Goal: Complete application form

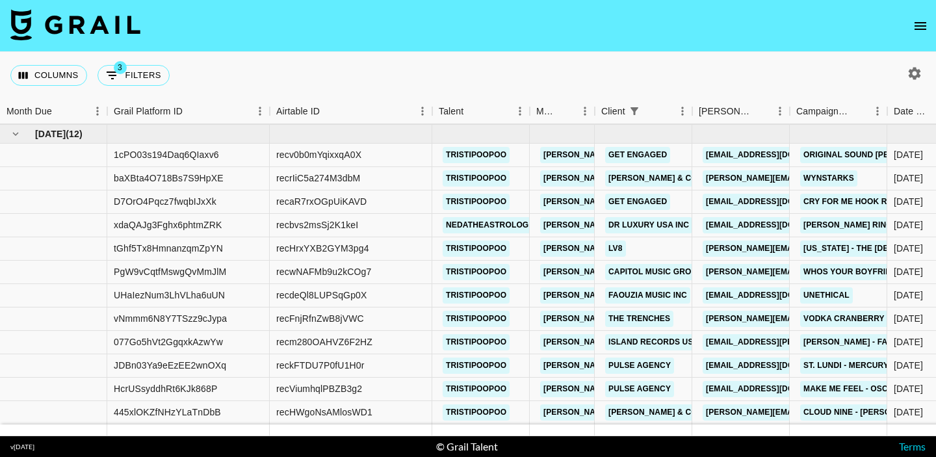
scroll to position [463, 0]
click at [726, 366] on link "[EMAIL_ADDRESS][DOMAIN_NAME]" at bounding box center [776, 365] width 146 height 16
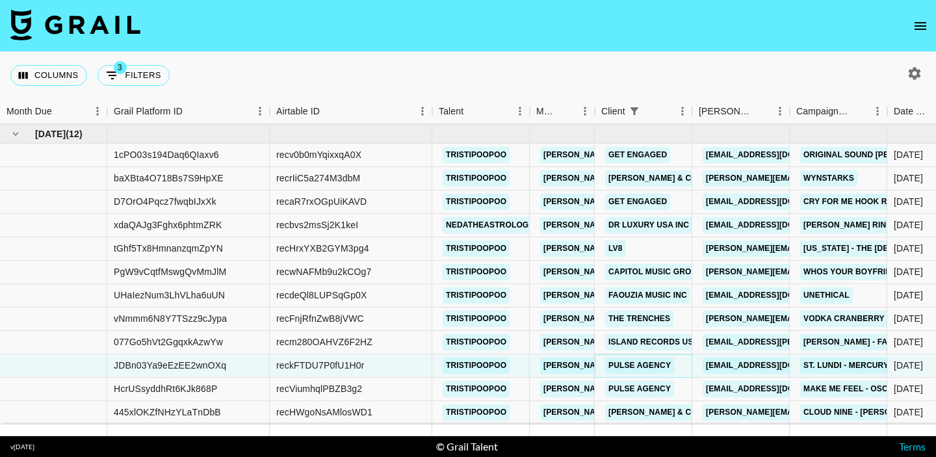
click at [630, 365] on link "Pulse Agency" at bounding box center [639, 365] width 69 height 16
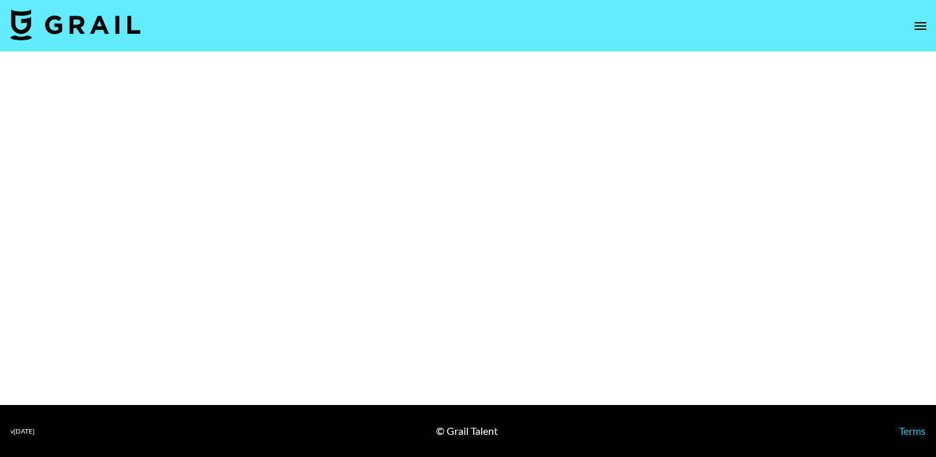
select select "Song"
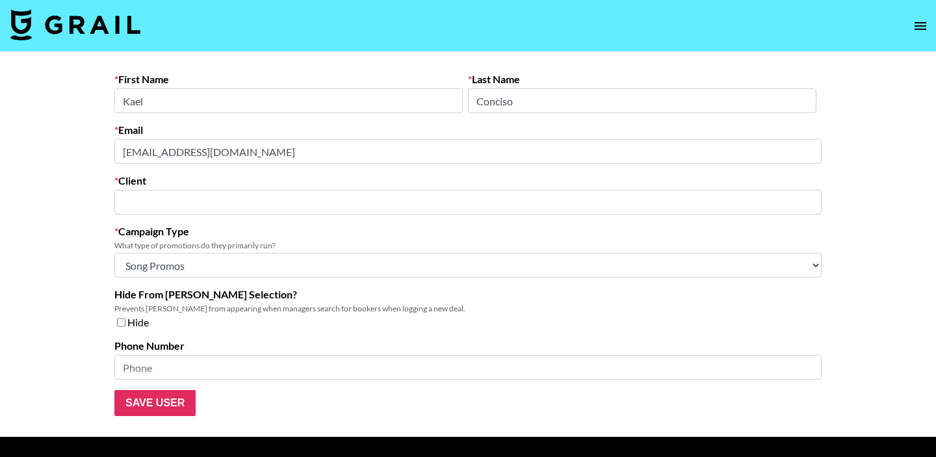
type input "Pulse Agency"
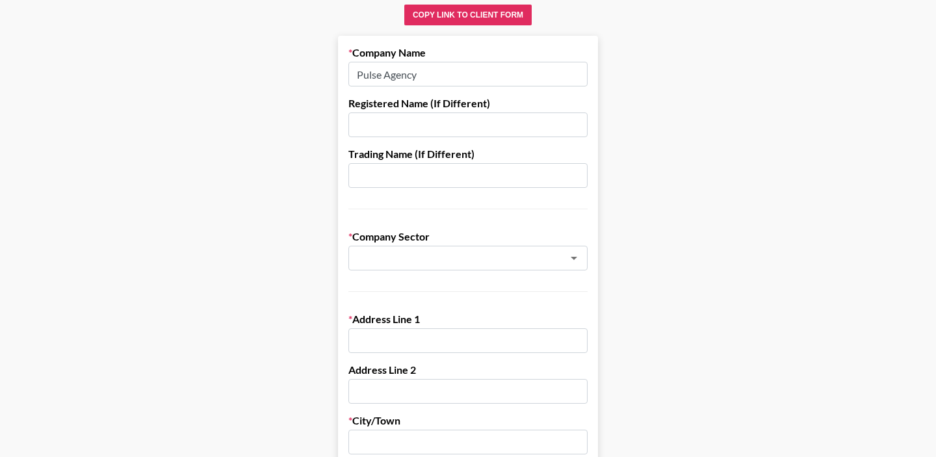
scroll to position [100, 0]
click at [474, 166] on input "text" at bounding box center [467, 174] width 239 height 25
click at [446, 118] on input "text" at bounding box center [467, 124] width 239 height 25
drag, startPoint x: 500, startPoint y: 122, endPoint x: 336, endPoint y: 122, distance: 163.8
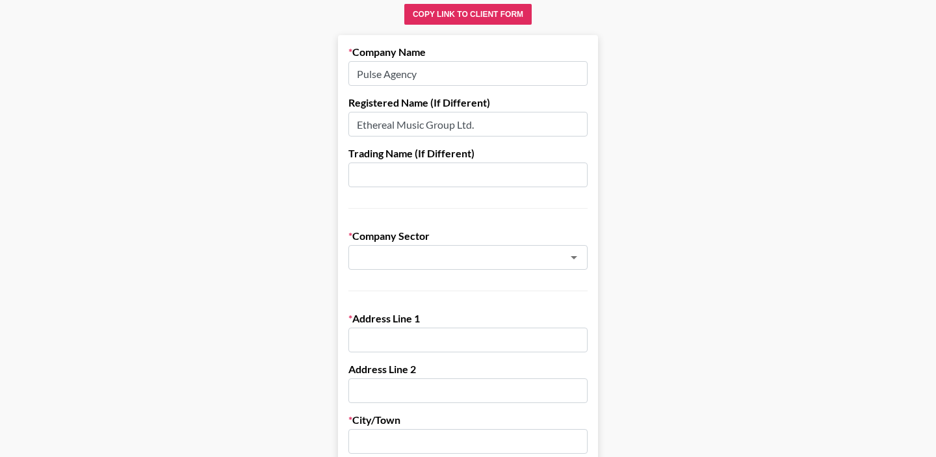
type input "Ethereal Music Group Ltd."
click at [374, 175] on input "text" at bounding box center [467, 174] width 239 height 25
paste input "Ethereal Music Group Ltd."
click at [413, 269] on div "​" at bounding box center [467, 257] width 239 height 25
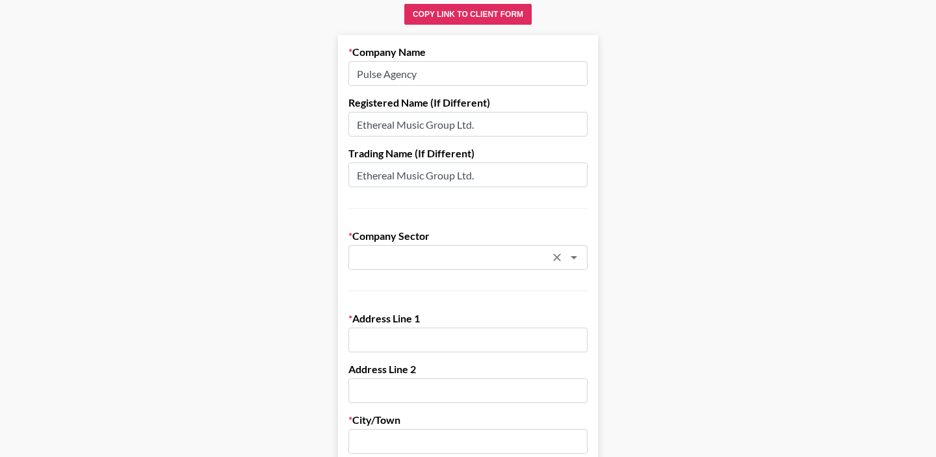
type input "Ethereal Music Group Ltd."
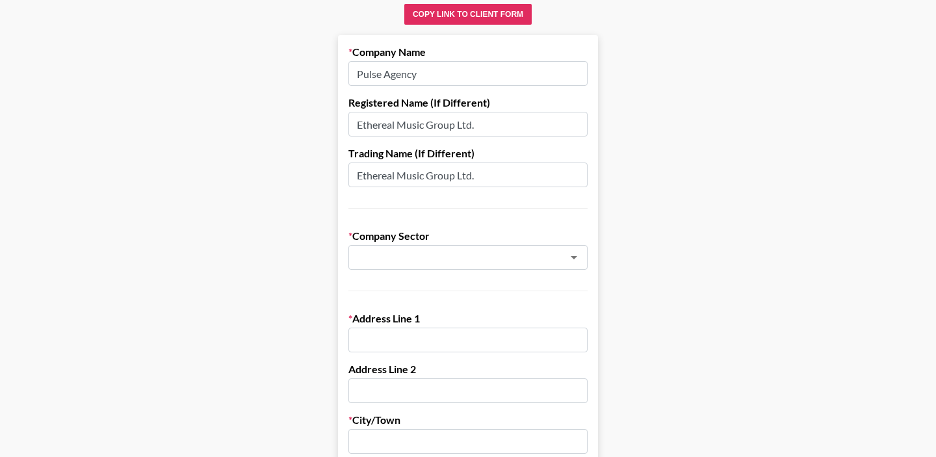
click at [426, 255] on input "text" at bounding box center [450, 257] width 189 height 15
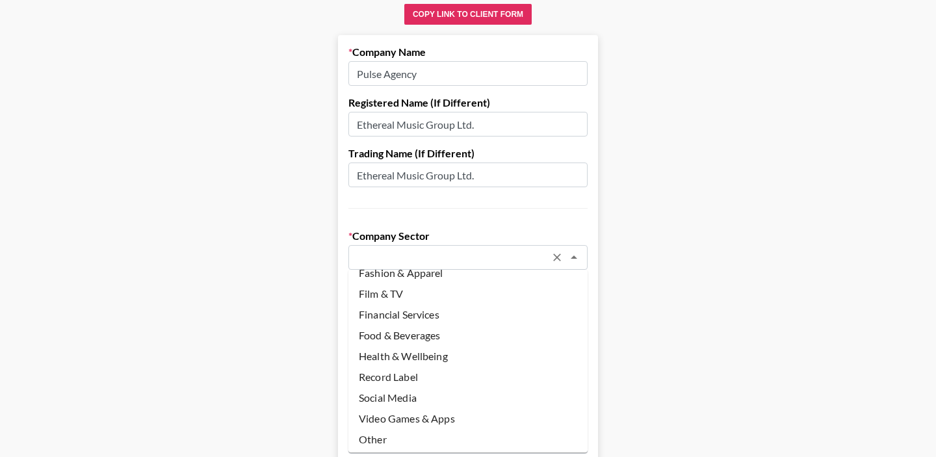
scroll to position [0, 0]
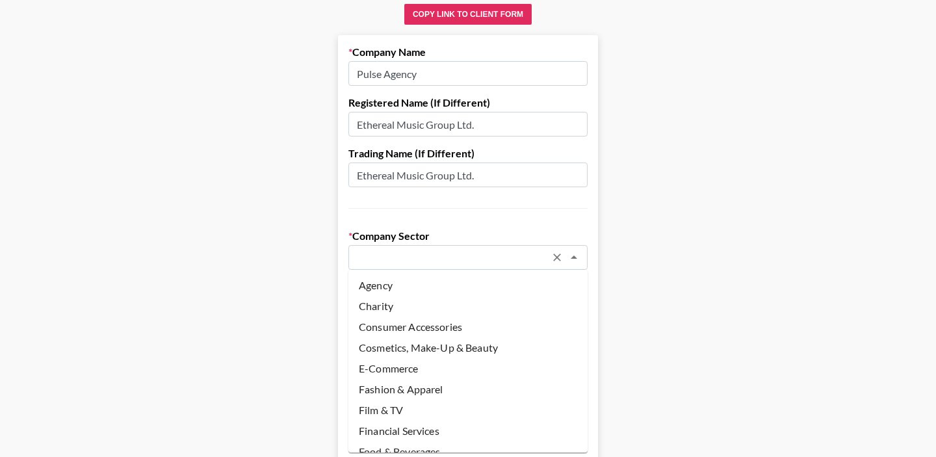
click at [398, 285] on li "Agency" at bounding box center [467, 285] width 239 height 21
type input "Agency"
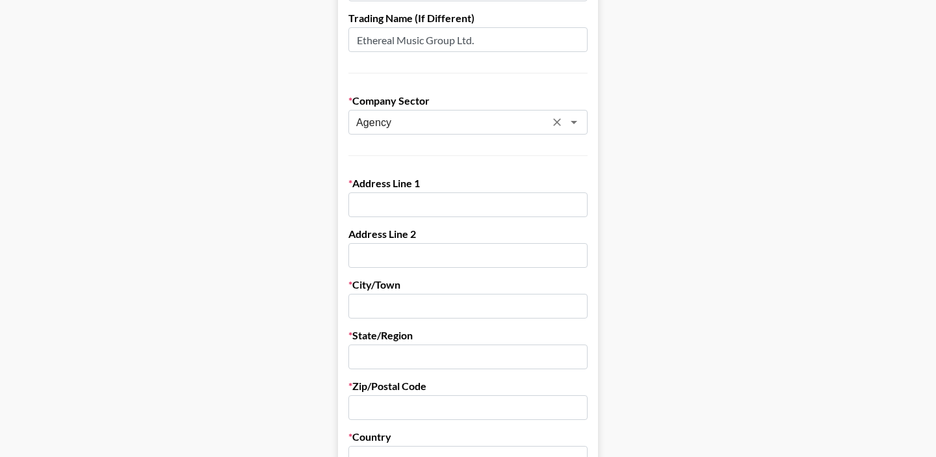
scroll to position [237, 0]
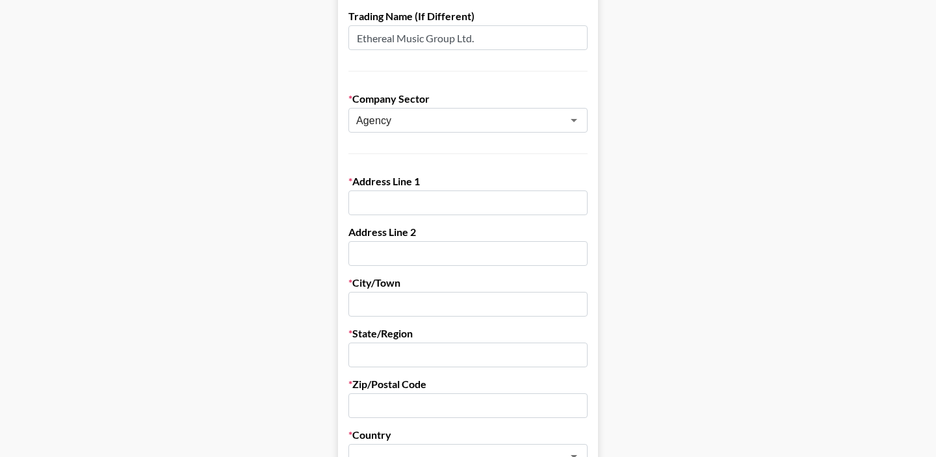
click at [409, 203] on input "text" at bounding box center [467, 202] width 239 height 25
click at [383, 300] on input "text" at bounding box center [467, 304] width 239 height 25
type input "Vancouver"
click at [388, 352] on input "text" at bounding box center [467, 355] width 239 height 25
type input "BC"
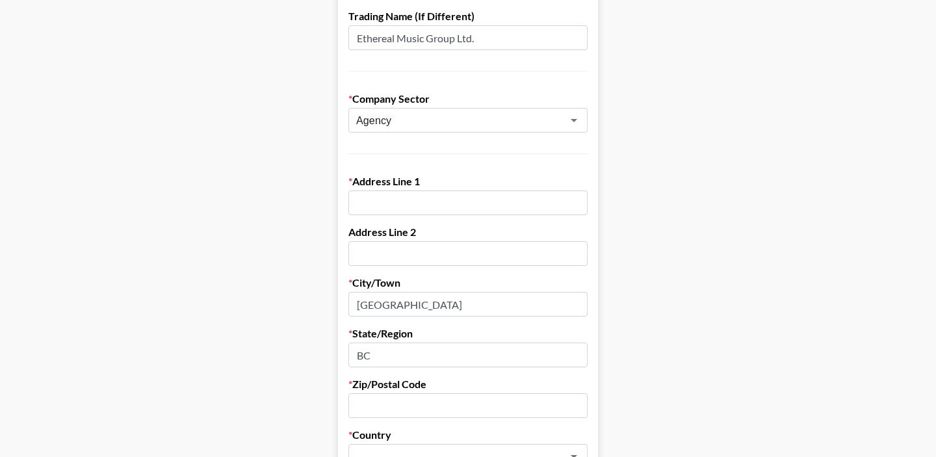
click at [424, 398] on input "text" at bounding box center [467, 405] width 239 height 25
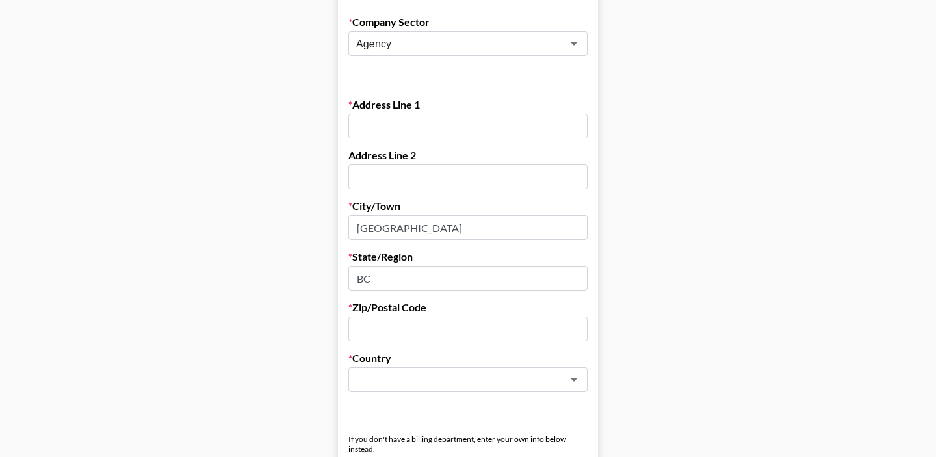
scroll to position [315, 0]
click at [410, 377] on input "text" at bounding box center [450, 378] width 189 height 15
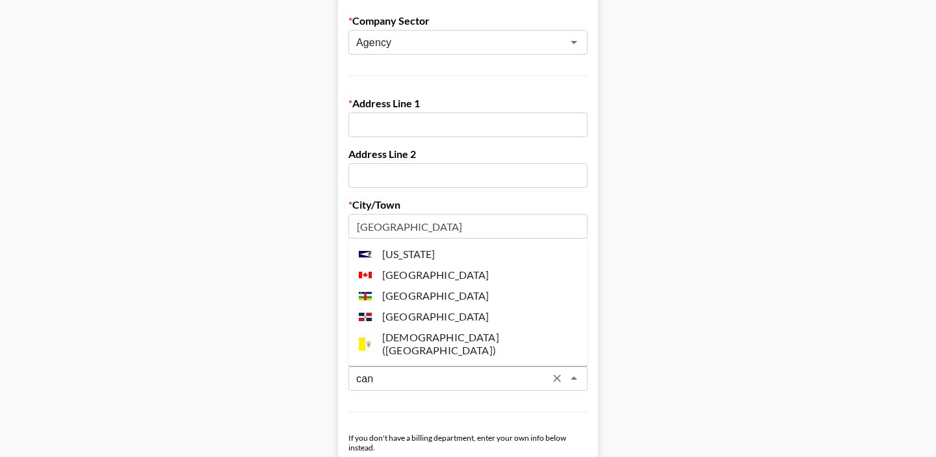
click at [411, 285] on li "[GEOGRAPHIC_DATA]" at bounding box center [467, 275] width 239 height 21
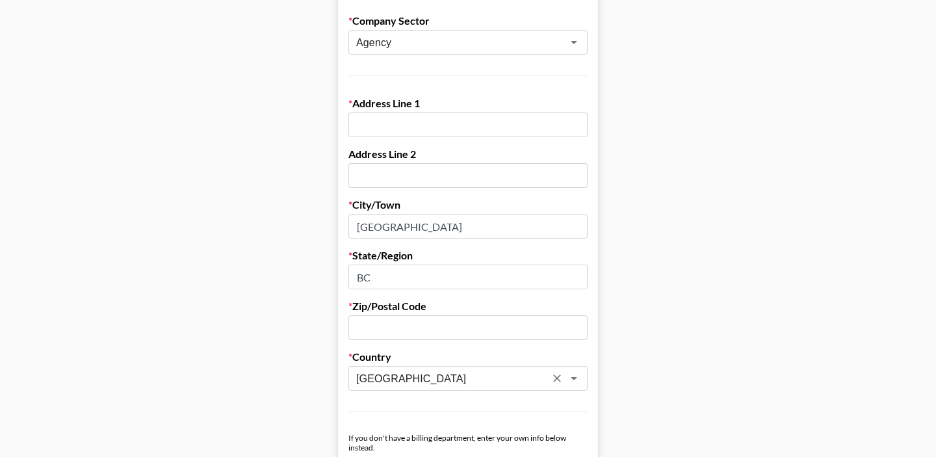
type input "[GEOGRAPHIC_DATA]"
click at [392, 333] on input "text" at bounding box center [467, 327] width 239 height 25
type input "V7R 2N5"
click at [404, 175] on input "text" at bounding box center [467, 175] width 239 height 25
click at [400, 125] on input "text" at bounding box center [467, 124] width 239 height 25
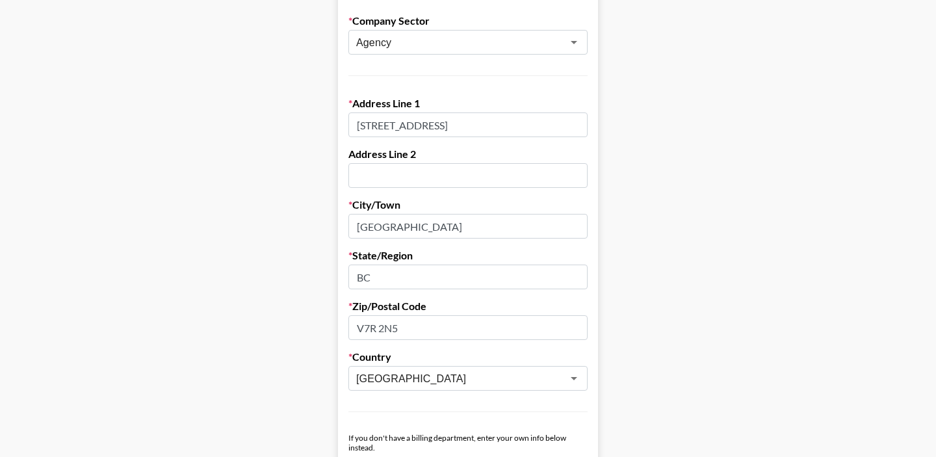
type input "[STREET_ADDRESS]"
click at [357, 229] on input "Vancouver" at bounding box center [467, 226] width 239 height 25
type input "[GEOGRAPHIC_DATA]"
click at [291, 248] on main "Send New Client Form to Client Copy Link to Client Form Company Name Pulse Agen…" at bounding box center [467, 427] width 915 height 1339
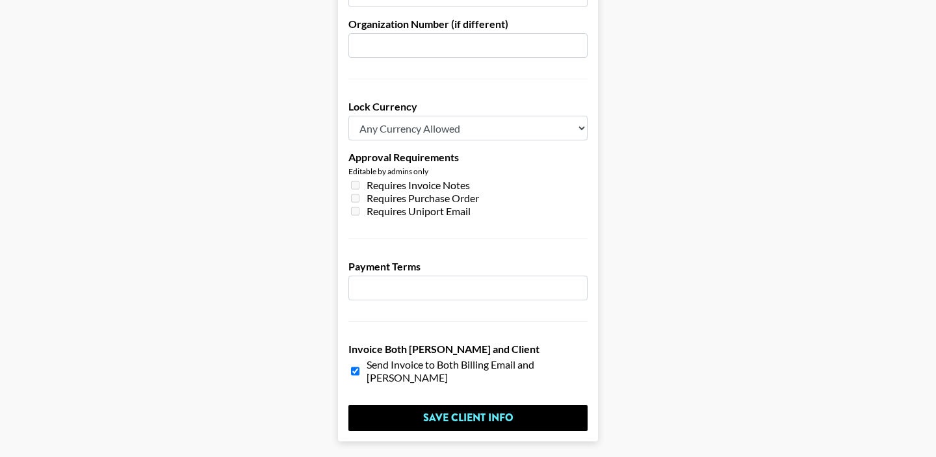
scroll to position [1002, 0]
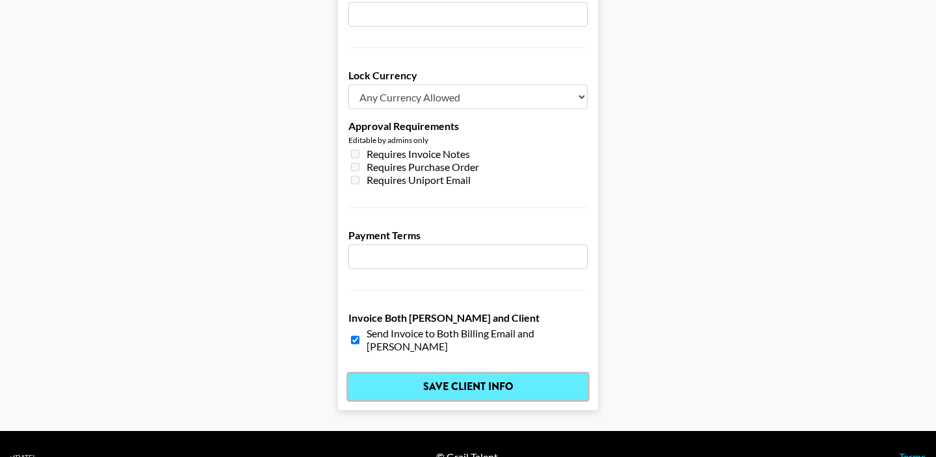
click at [417, 374] on input "Save Client Info" at bounding box center [467, 387] width 239 height 26
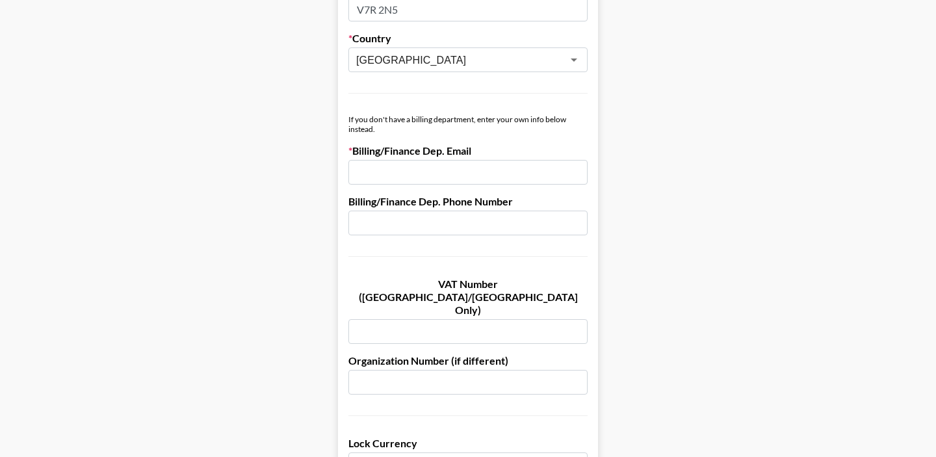
scroll to position [628, 0]
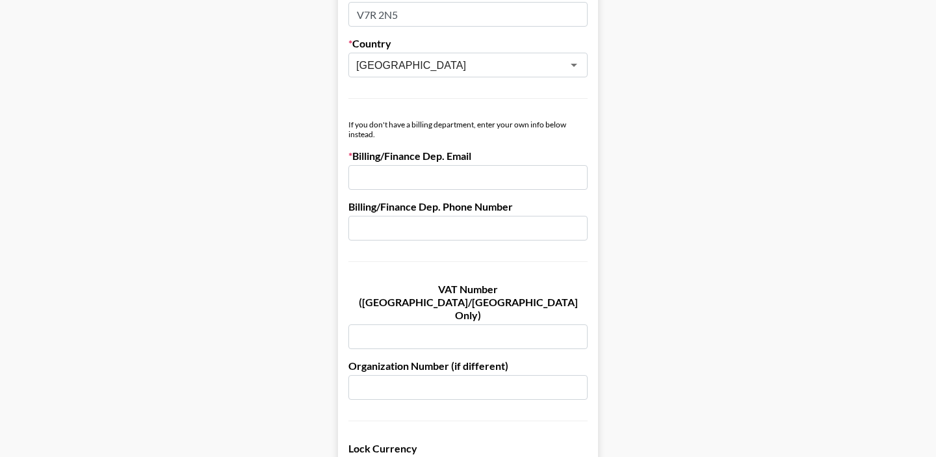
click at [395, 176] on input "email" at bounding box center [467, 177] width 239 height 25
type input "[EMAIL_ADDRESS][DOMAIN_NAME]"
click at [263, 215] on main "Send New Client Form to Client Copy Link to Client Form Company Name Pulse Agen…" at bounding box center [467, 113] width 915 height 1339
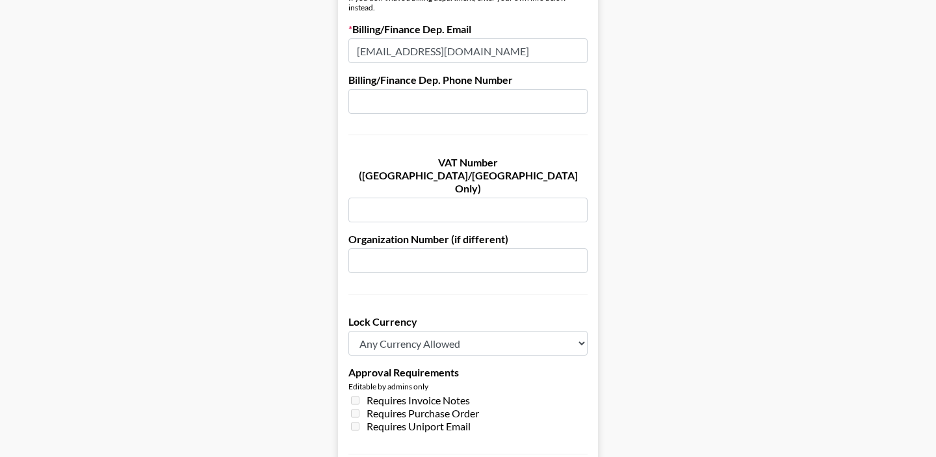
scroll to position [1002, 0]
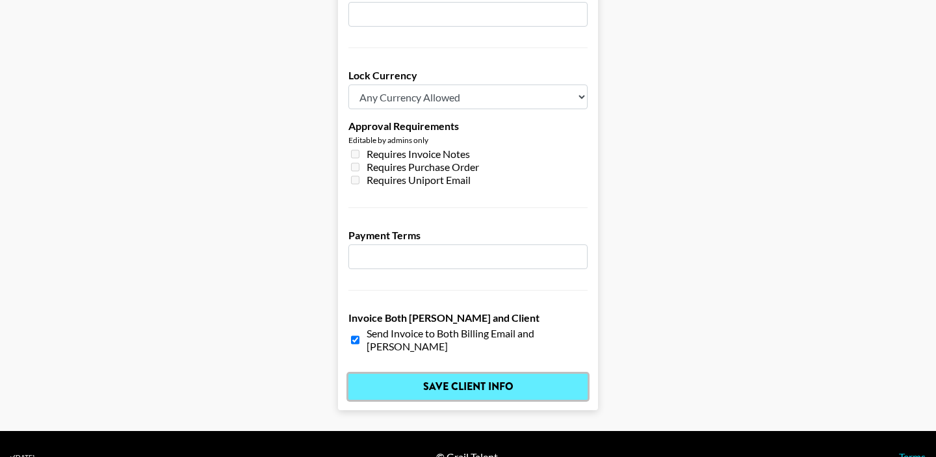
click at [408, 374] on input "Save Client Info" at bounding box center [467, 387] width 239 height 26
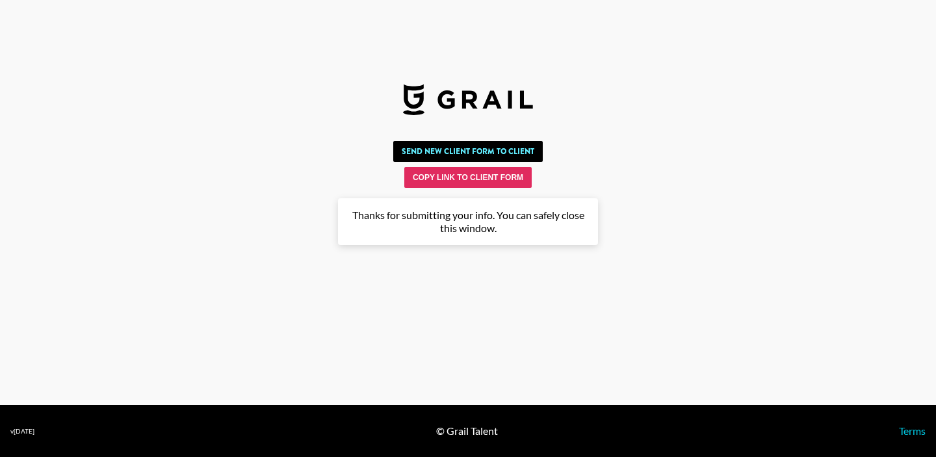
scroll to position [0, 0]
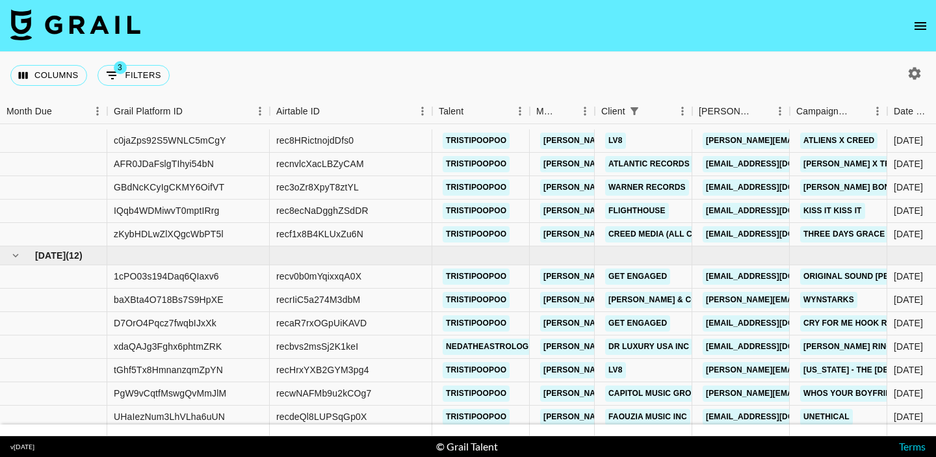
scroll to position [463, 0]
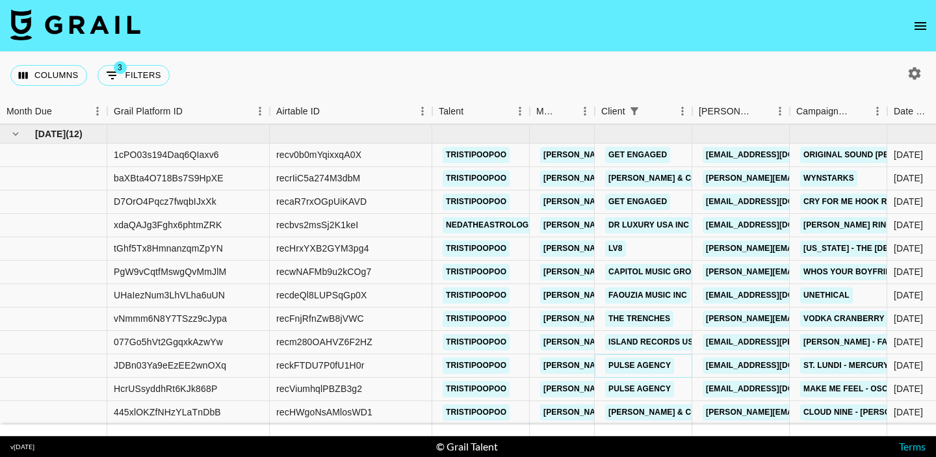
click at [632, 364] on link "Pulse Agency" at bounding box center [639, 365] width 69 height 16
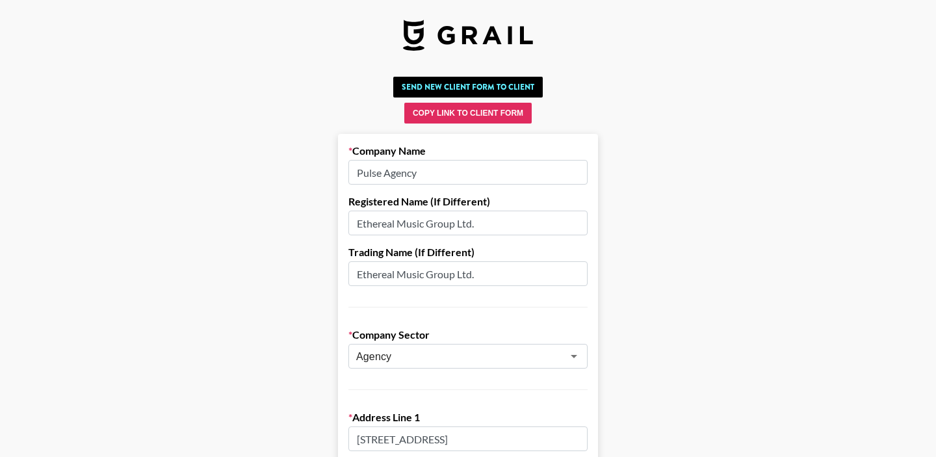
scroll to position [3, 0]
